Goal: Contribute content: Add original content to the website for others to see

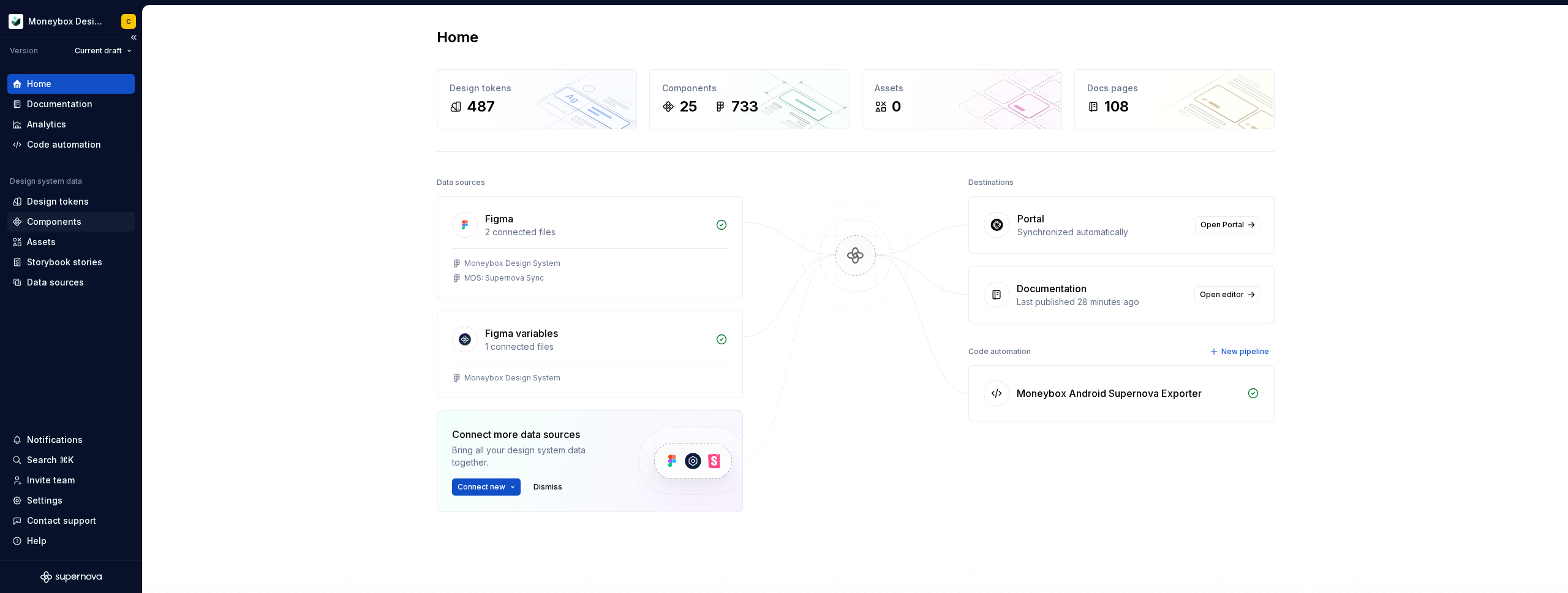
click at [64, 219] on div "Components" at bounding box center [55, 222] width 55 height 13
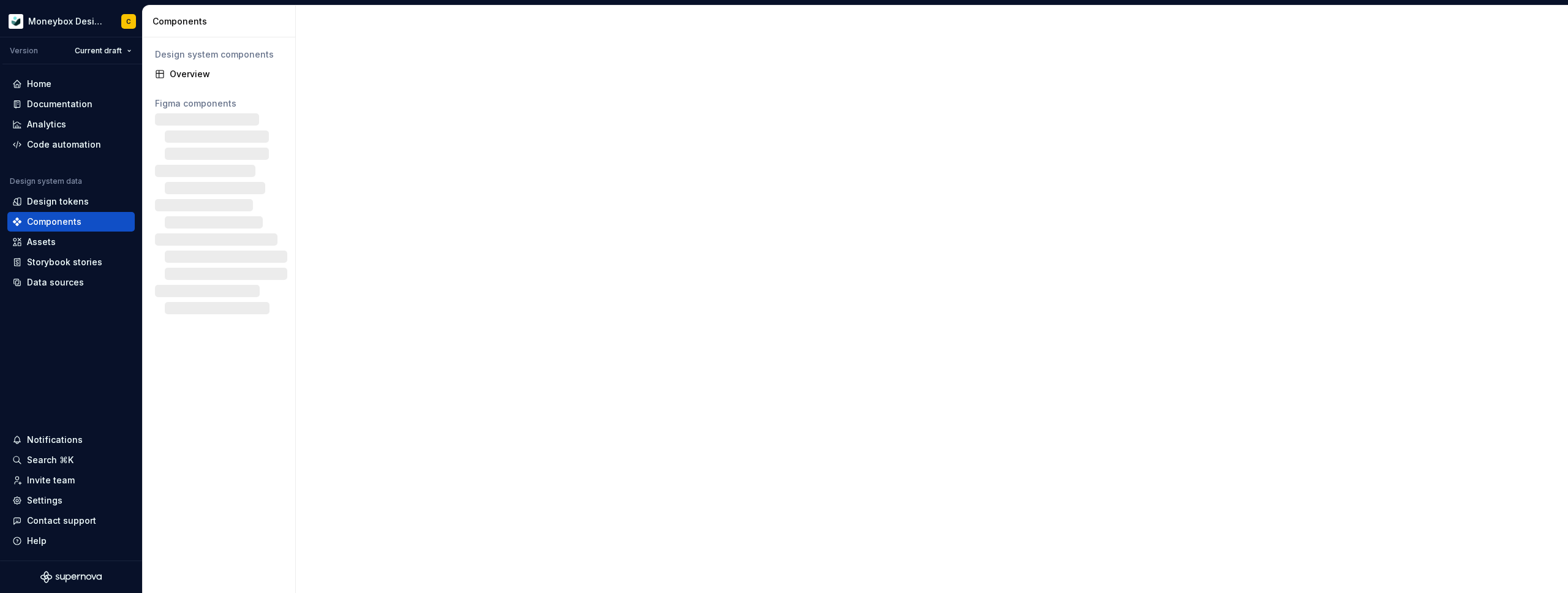
click at [220, 58] on div "Design system components" at bounding box center [219, 55] width 128 height 13
click at [218, 68] on div "Overview" at bounding box center [227, 74] width 113 height 13
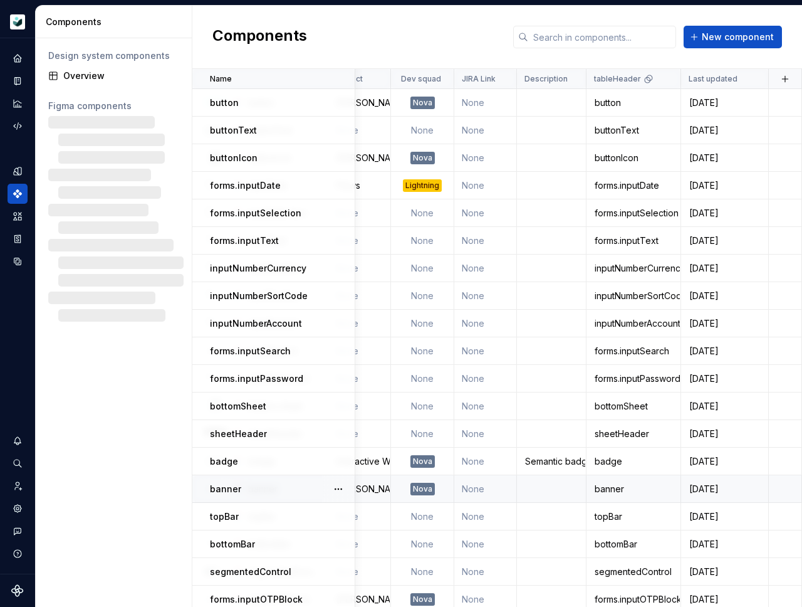
scroll to position [0, 302]
click at [778, 76] on button "button" at bounding box center [786, 79] width 18 height 18
click at [713, 104] on div "New custom property" at bounding box center [707, 103] width 94 height 13
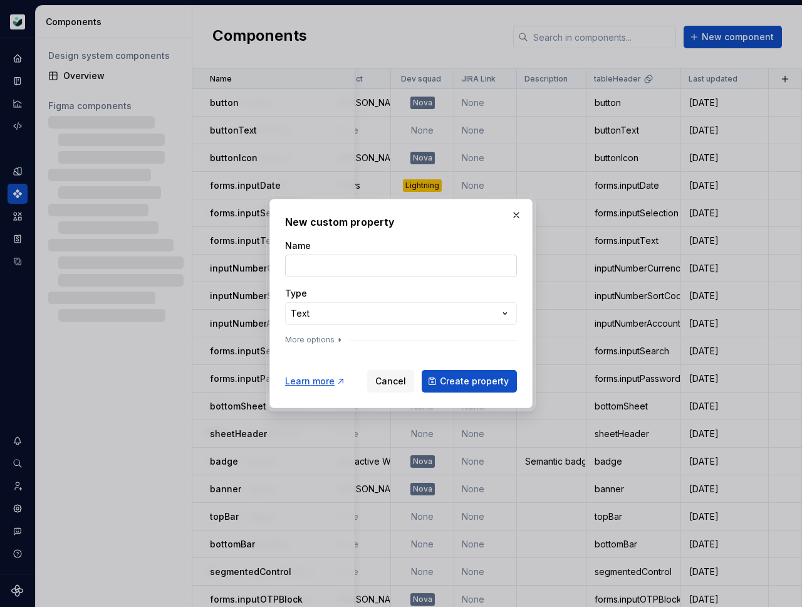
click at [451, 259] on input "Name" at bounding box center [401, 266] width 232 height 23
type input "Android version"
click at [408, 311] on div "**********" at bounding box center [401, 303] width 802 height 607
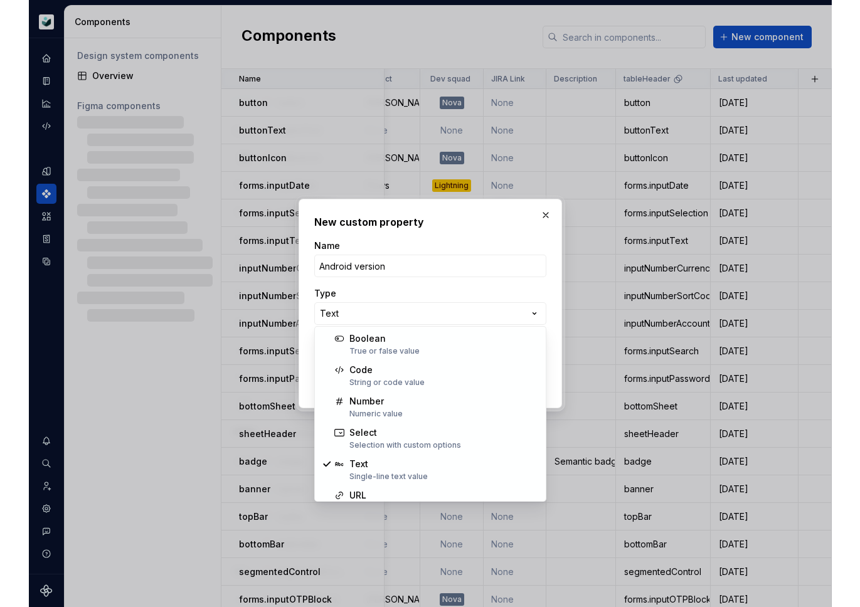
scroll to position [80, 0]
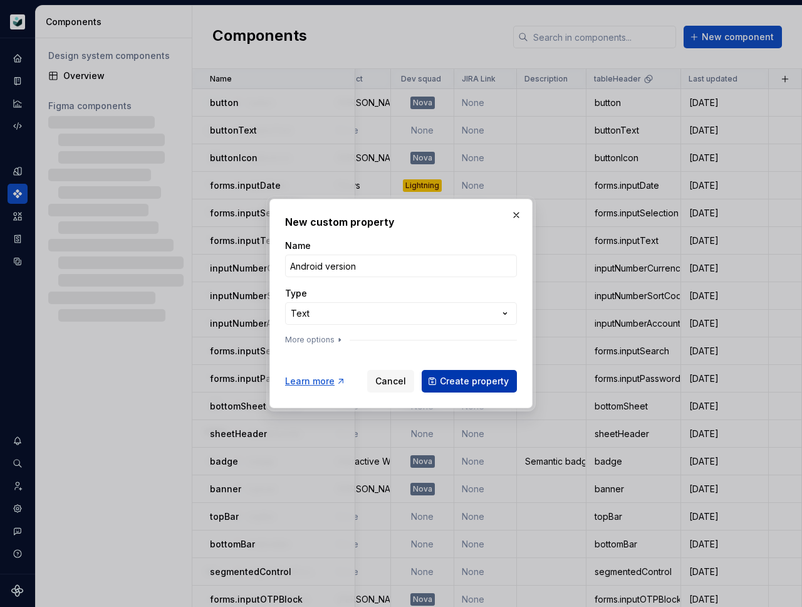
click at [474, 379] on span "Create property" at bounding box center [474, 381] width 69 height 13
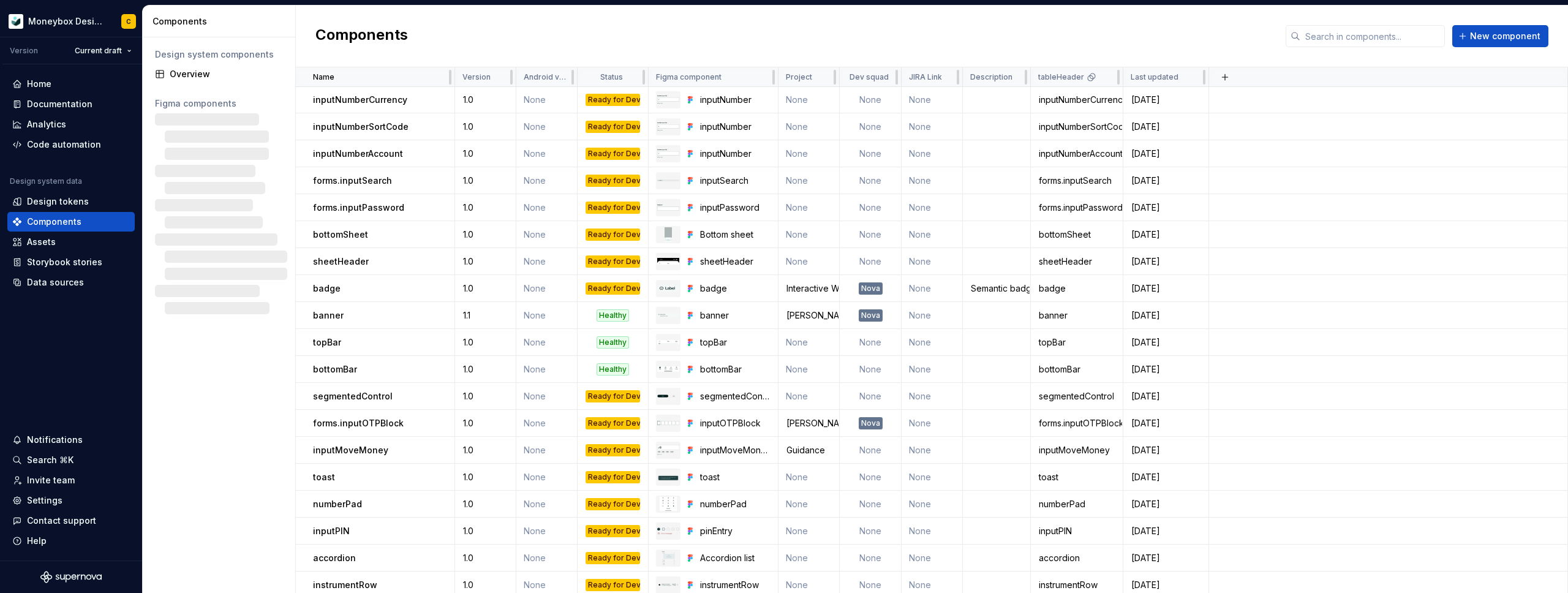
scroll to position [168, 0]
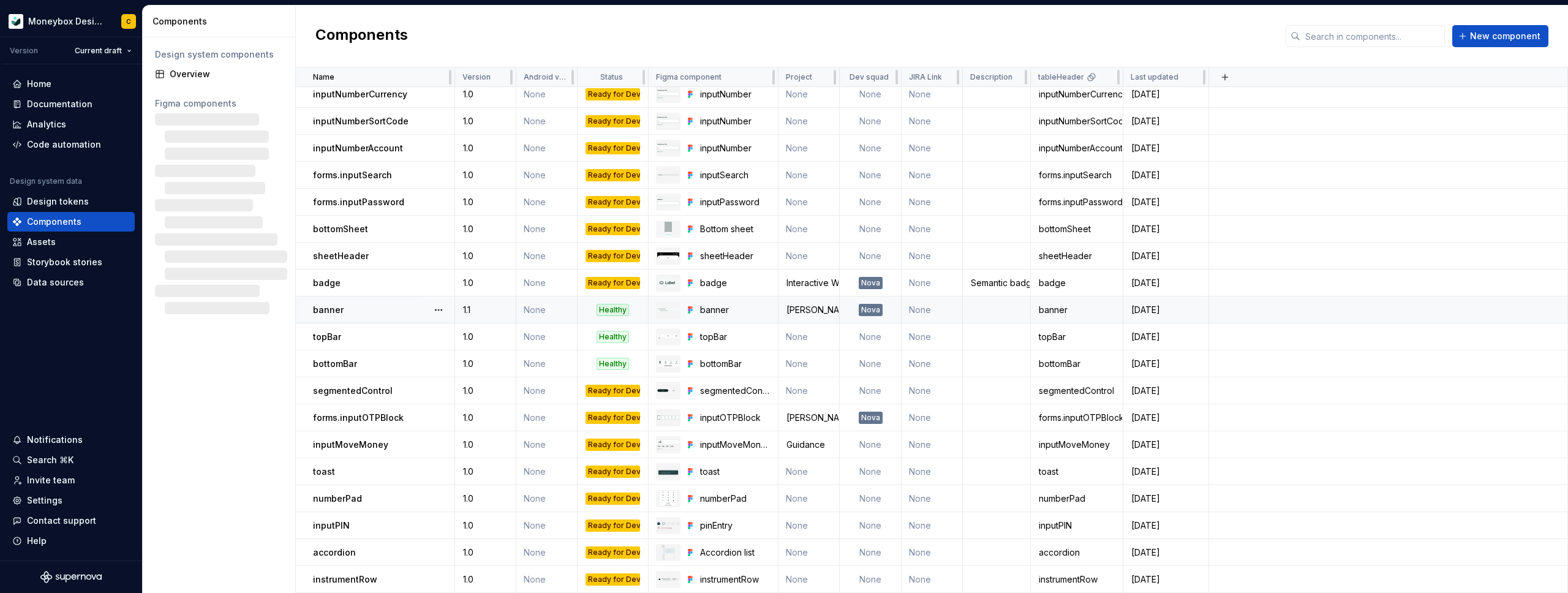
click at [539, 308] on td "None" at bounding box center [546, 310] width 62 height 27
click at [537, 311] on td "None" at bounding box center [546, 310] width 62 height 27
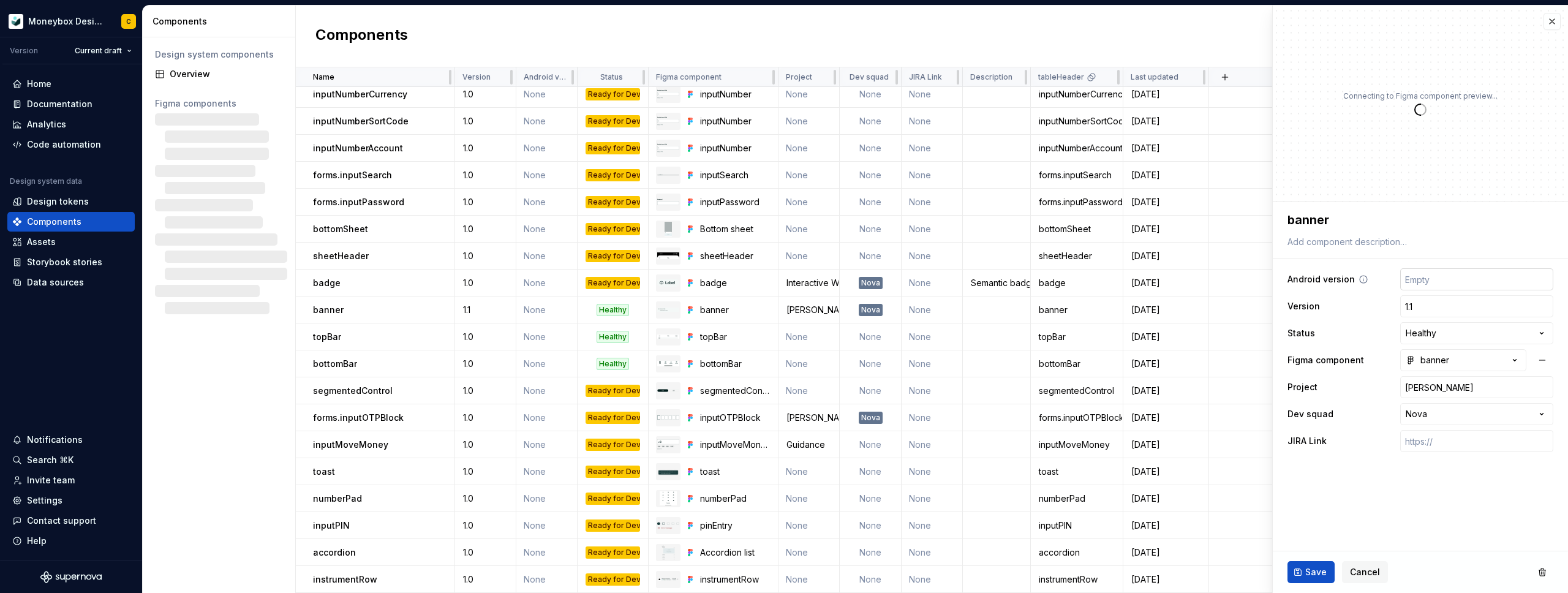
type textarea "*"
click at [1433, 281] on input "text" at bounding box center [1476, 279] width 153 height 22
type input "1"
type textarea "*"
type input "1."
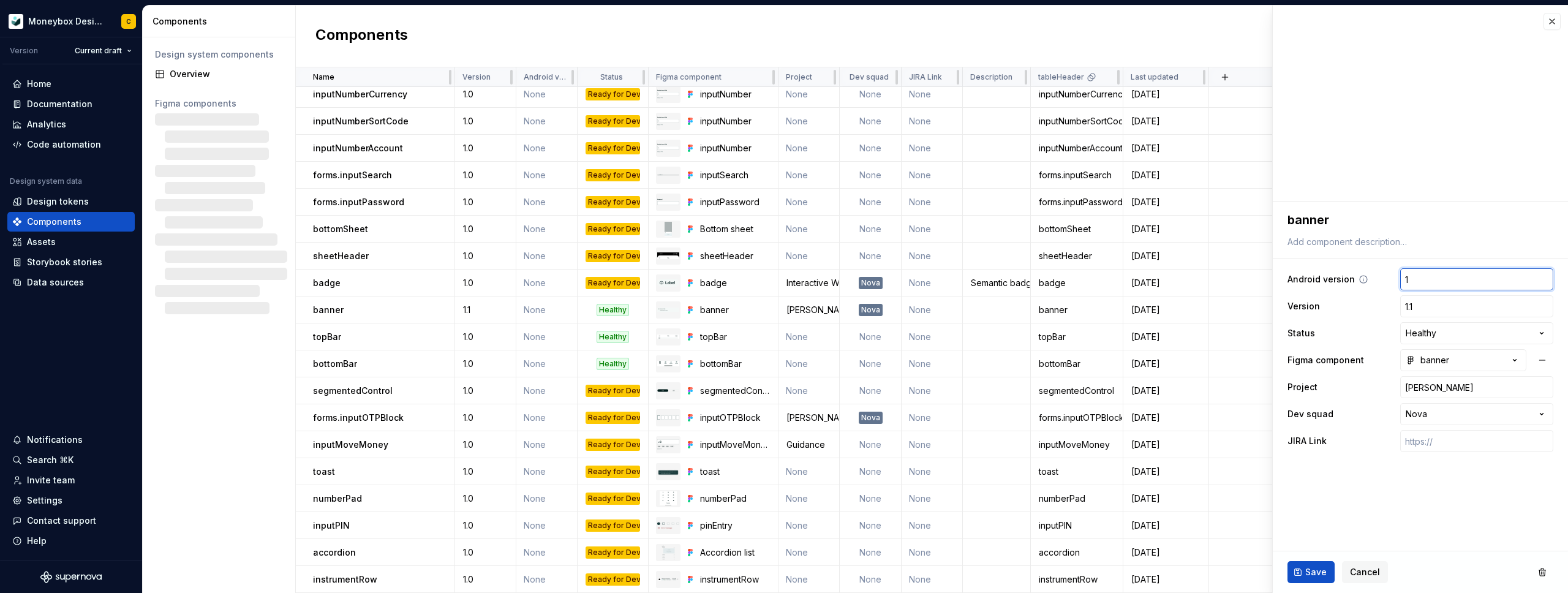
type textarea "*"
type input "1.0"
type textarea "*"
type input "1.0"
click at [1320, 574] on span "Save" at bounding box center [1316, 572] width 21 height 13
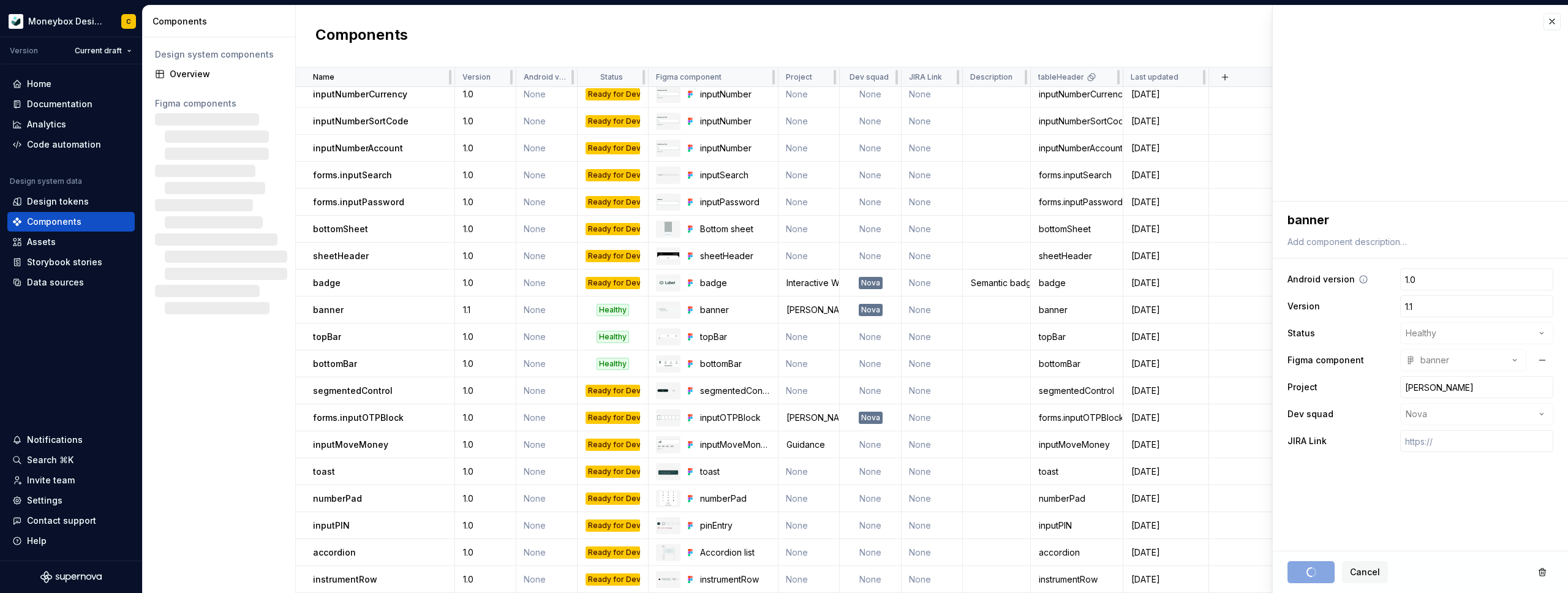
type textarea "*"
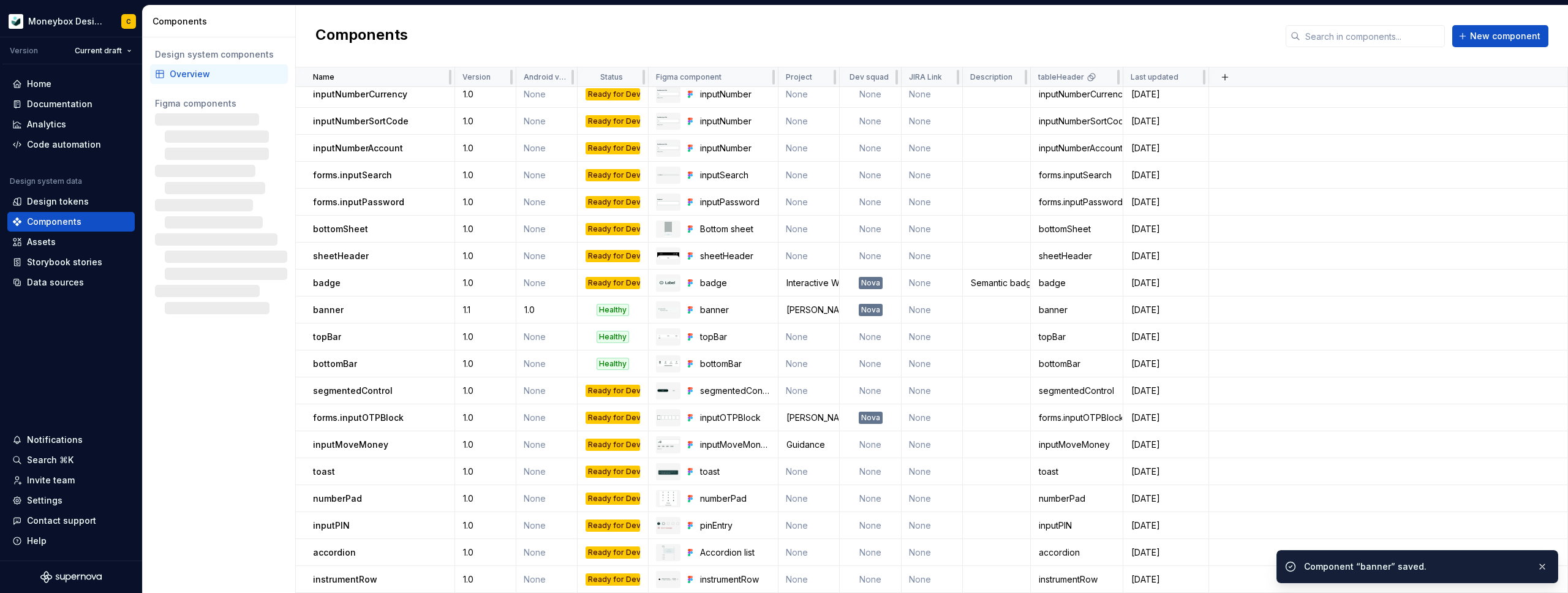
click at [585, 27] on div "Components New component" at bounding box center [932, 36] width 1272 height 62
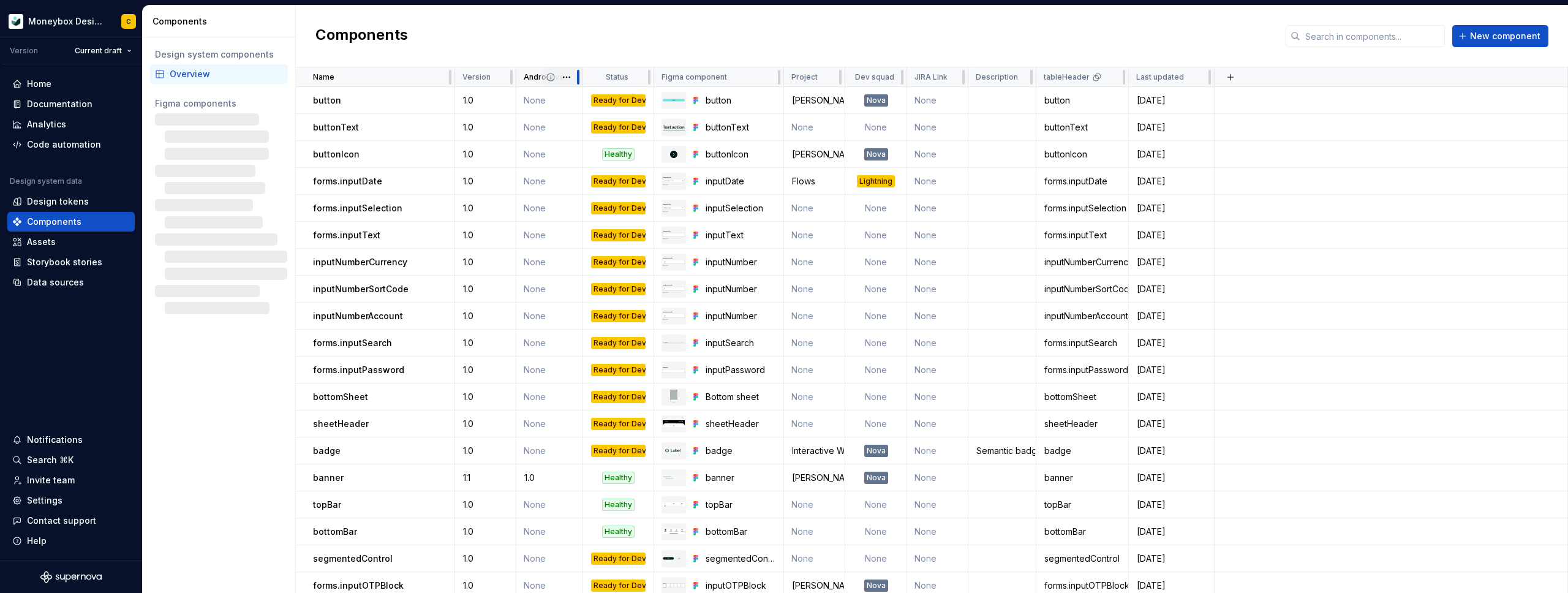
click at [576, 78] on div at bounding box center [578, 77] width 10 height 20
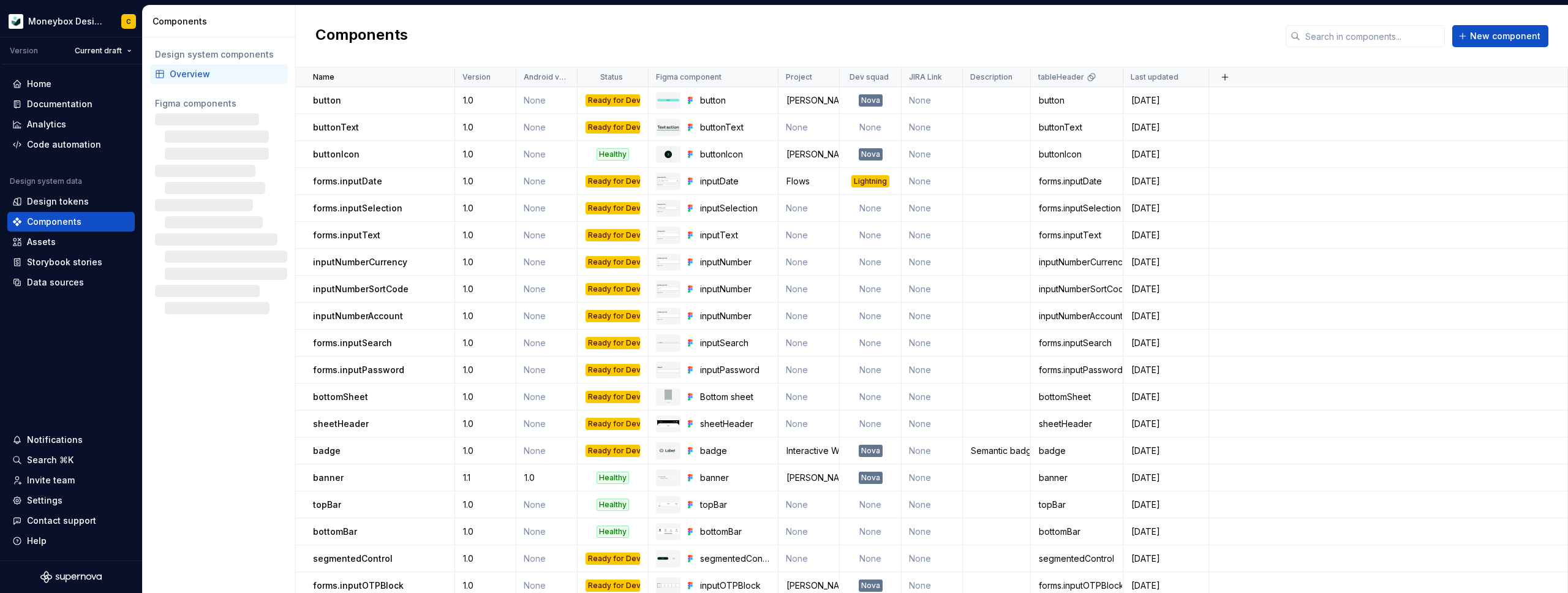
click at [593, 54] on div "Components New component" at bounding box center [932, 36] width 1272 height 62
click at [530, 40] on div "Components New component" at bounding box center [932, 36] width 1272 height 62
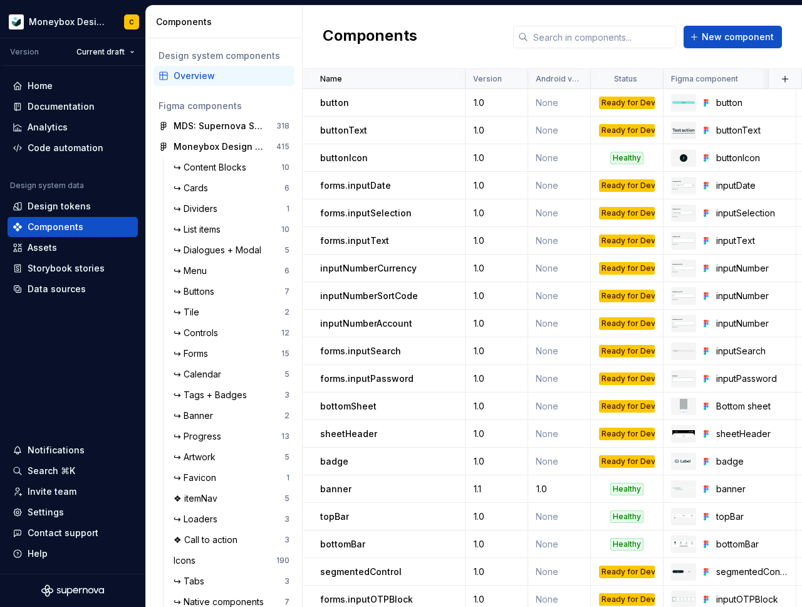
click at [438, 38] on div "Components New component" at bounding box center [553, 37] width 500 height 63
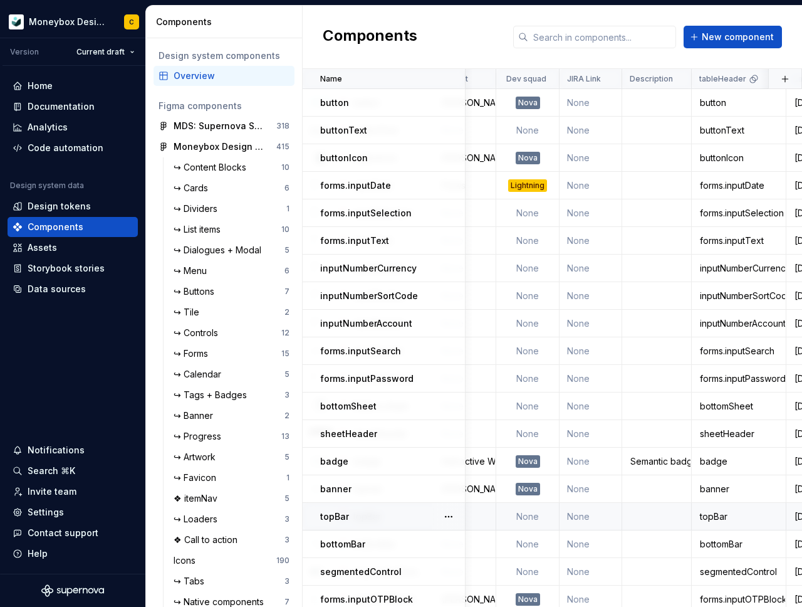
scroll to position [0, 424]
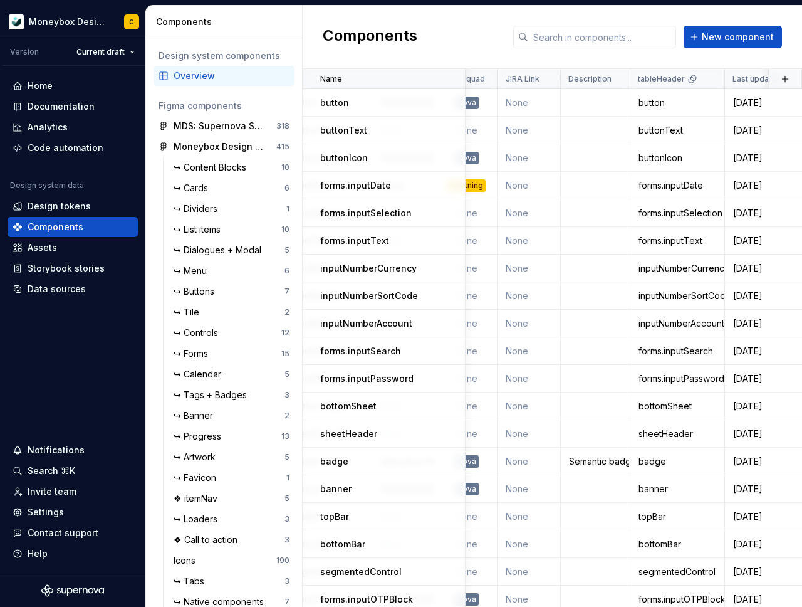
click at [463, 44] on div "Components New component" at bounding box center [553, 37] width 500 height 63
drag, startPoint x: 229, startPoint y: 55, endPoint x: 269, endPoint y: 55, distance: 39.5
click at [268, 55] on div "Design system components" at bounding box center [224, 56] width 131 height 13
click at [269, 55] on div "Design system components" at bounding box center [224, 56] width 131 height 13
click at [347, 39] on h2 "Components" at bounding box center [370, 37] width 95 height 23
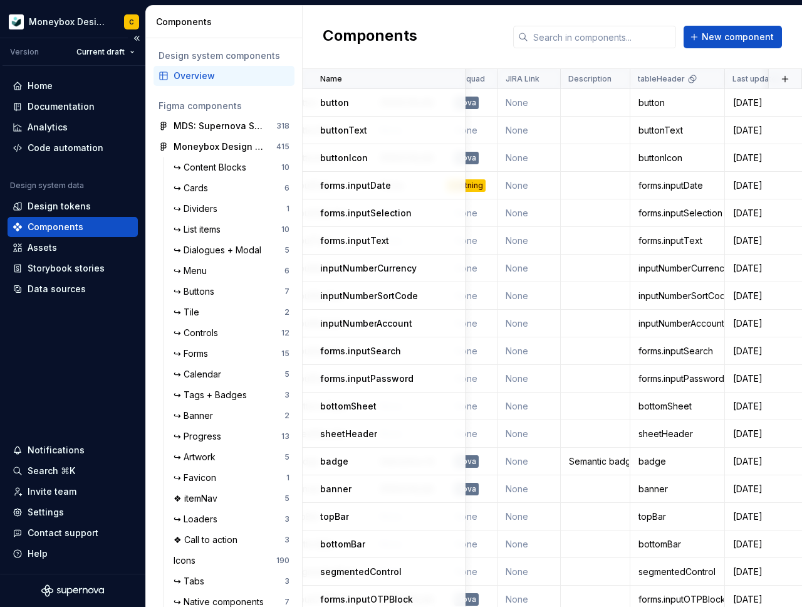
click at [65, 228] on div "Components" at bounding box center [56, 227] width 56 height 13
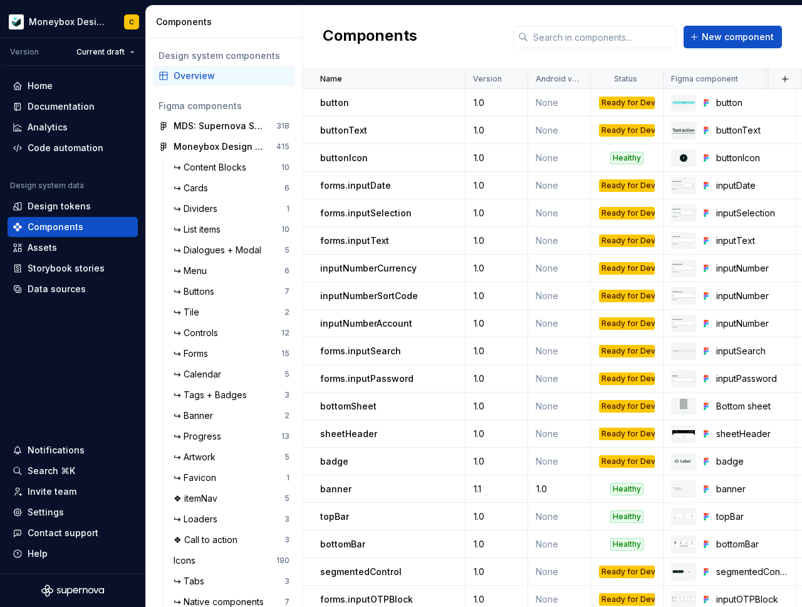
click at [385, 33] on h2 "Components" at bounding box center [370, 37] width 95 height 23
click at [384, 32] on h2 "Components" at bounding box center [370, 37] width 95 height 23
click at [430, 49] on div "Components New component" at bounding box center [553, 37] width 500 height 63
click at [382, 20] on div "Components New component" at bounding box center [553, 37] width 500 height 63
click at [397, 24] on div "Components New component" at bounding box center [553, 37] width 500 height 63
